Goal: Use online tool/utility

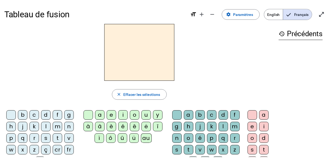
scroll to position [14, 0]
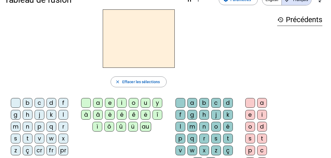
click at [24, 140] on div "t" at bounding box center [28, 139] width 10 height 10
click at [110, 107] on div "e" at bounding box center [110, 103] width 10 height 10
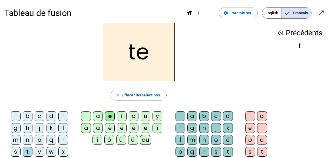
scroll to position [1, 0]
click at [52, 115] on div "d" at bounding box center [52, 117] width 10 height 10
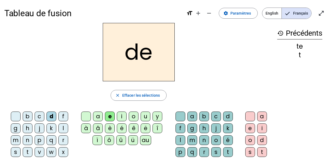
click at [13, 137] on div "m" at bounding box center [16, 141] width 10 height 10
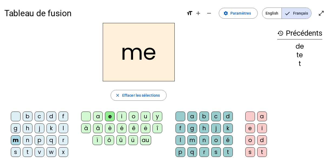
click at [97, 115] on div "a" at bounding box center [98, 117] width 10 height 10
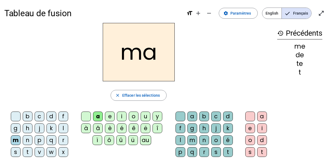
click at [182, 137] on div "l" at bounding box center [181, 141] width 10 height 10
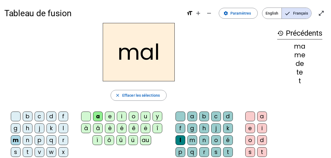
click at [120, 116] on div "i" at bounding box center [122, 117] width 10 height 10
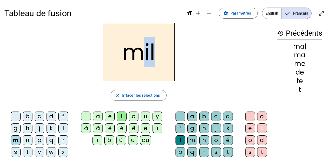
drag, startPoint x: 156, startPoint y: 58, endPoint x: 143, endPoint y: 58, distance: 13.0
click at [143, 58] on h2 "mil" at bounding box center [139, 52] width 72 height 58
drag, startPoint x: 143, startPoint y: 58, endPoint x: 123, endPoint y: 36, distance: 28.9
click at [123, 36] on h2 "mil" at bounding box center [139, 52] width 72 height 58
